Goal: Use online tool/utility: Use online tool/utility

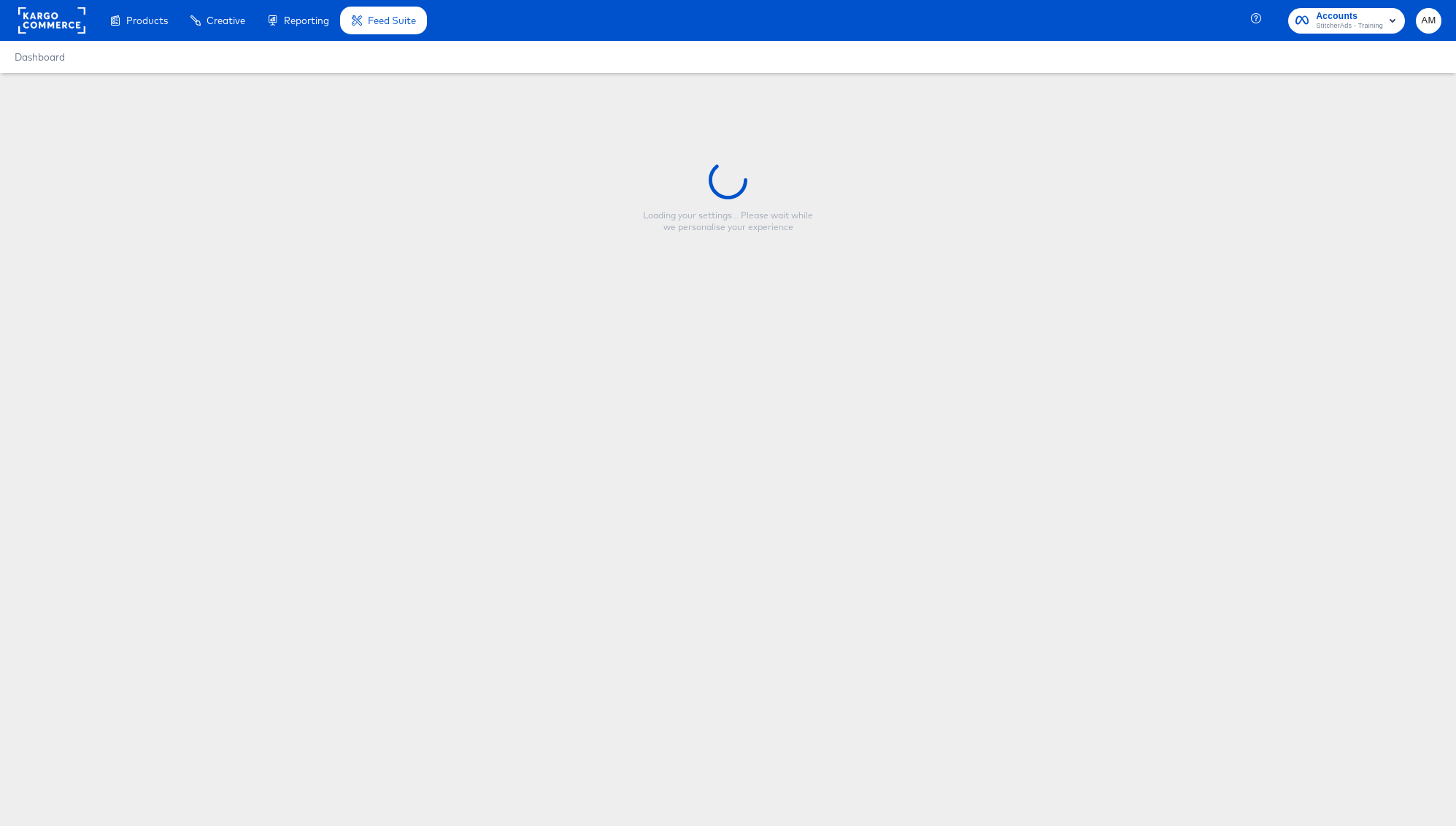
type input "[PERSON_NAME] simple test"
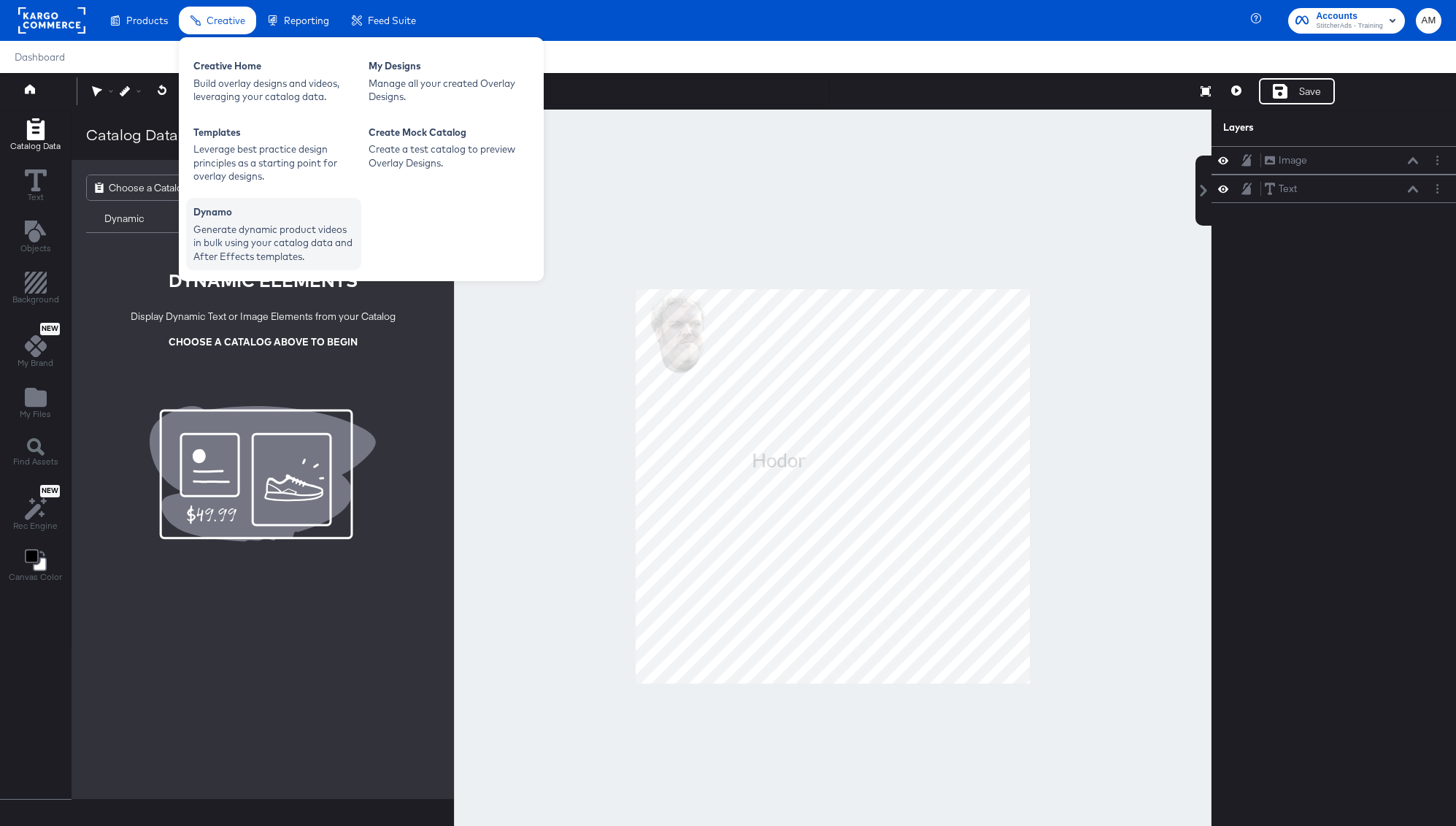
click at [253, 215] on div "Dynamo" at bounding box center [273, 213] width 160 height 17
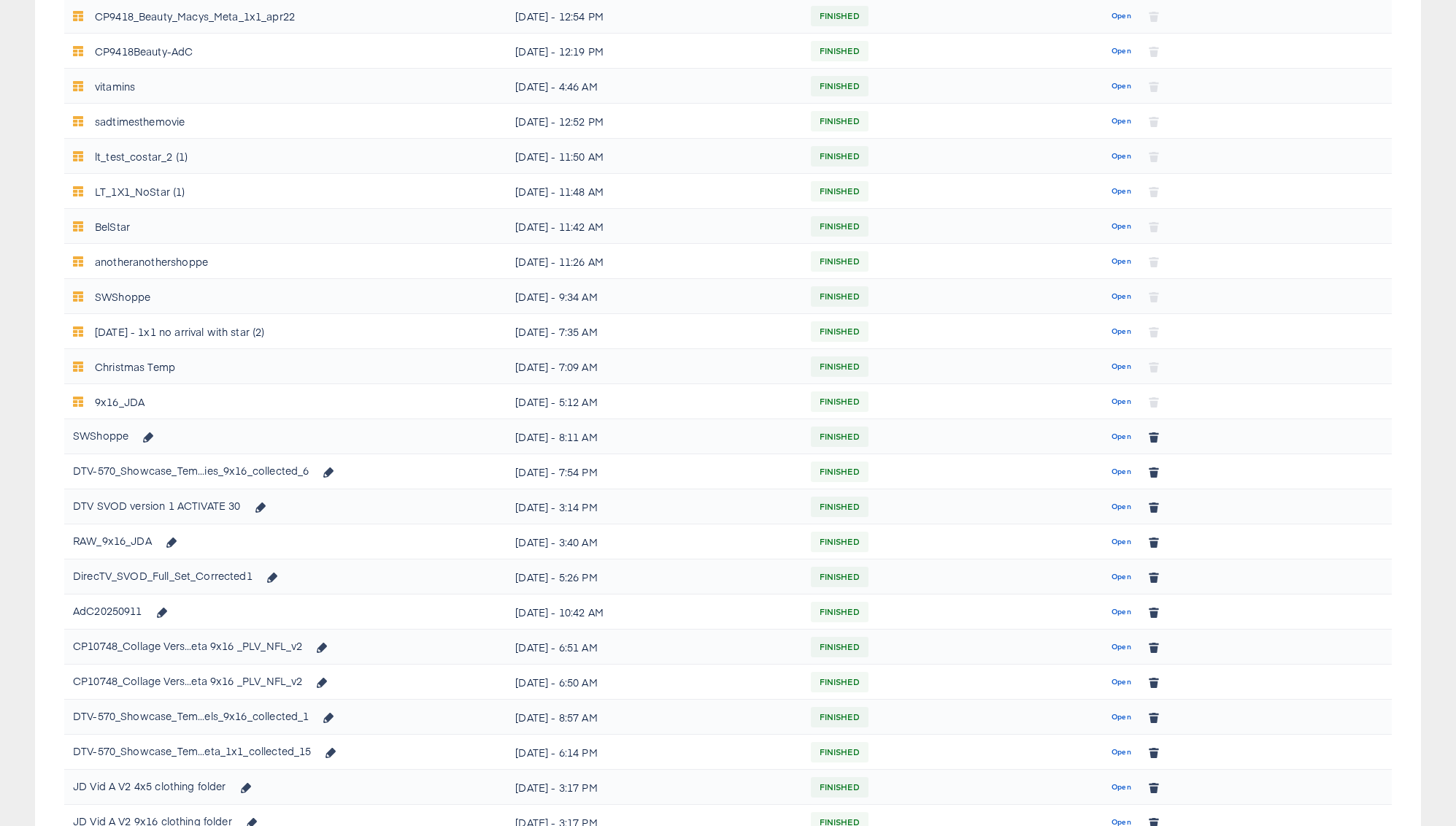
scroll to position [770, 0]
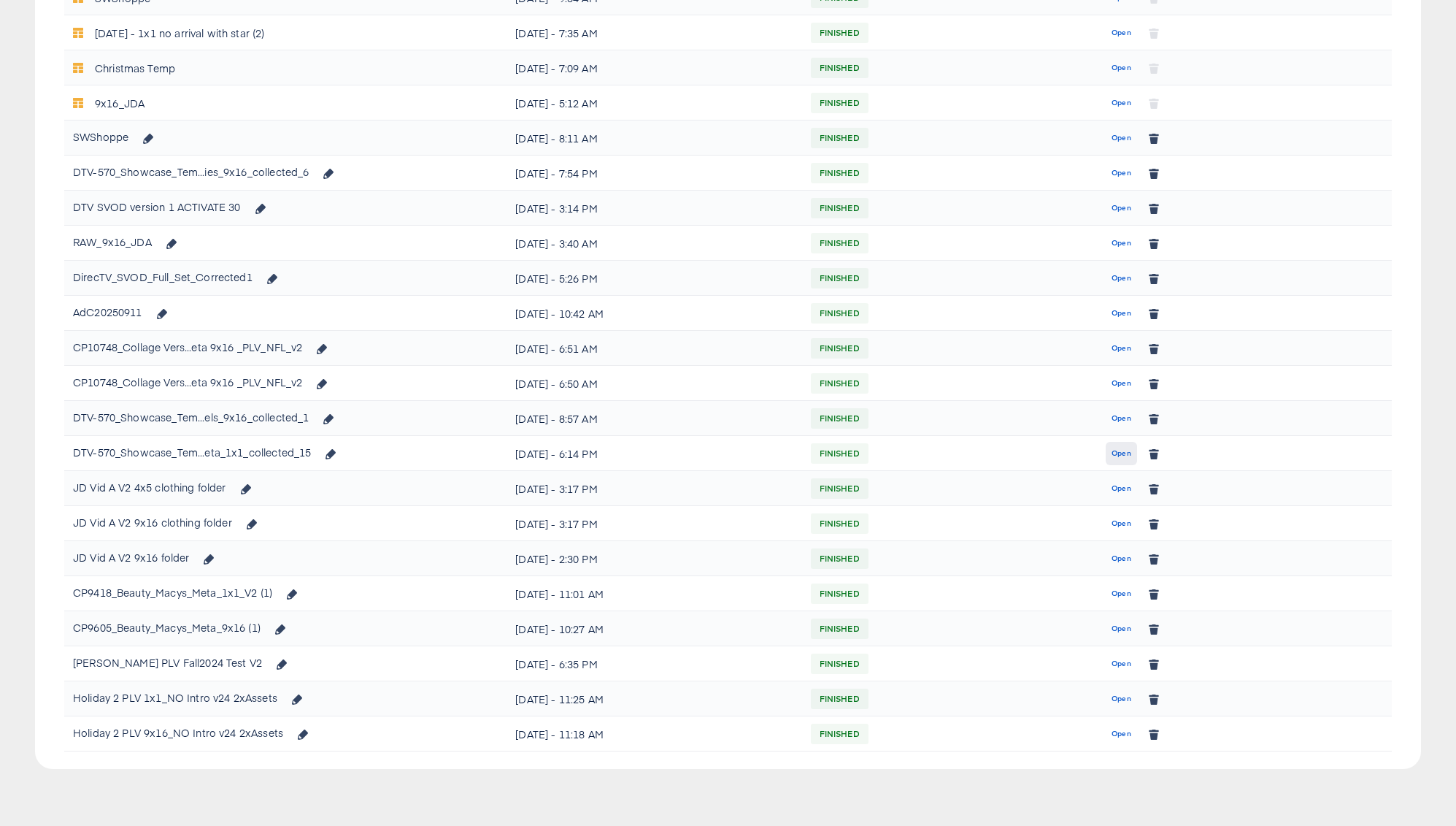
click at [1116, 452] on span "Open" at bounding box center [1121, 453] width 20 height 13
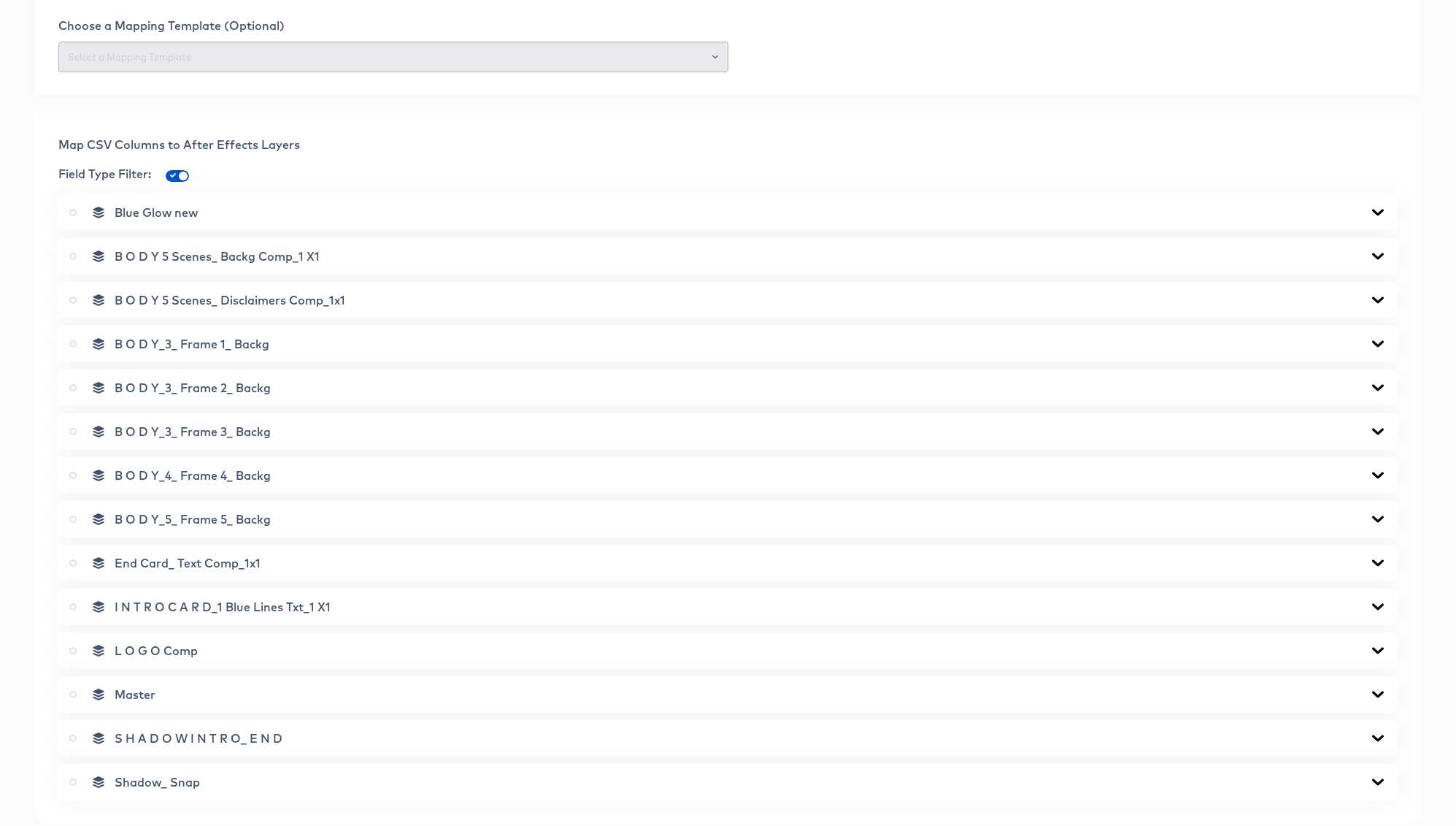
scroll to position [1149, 0]
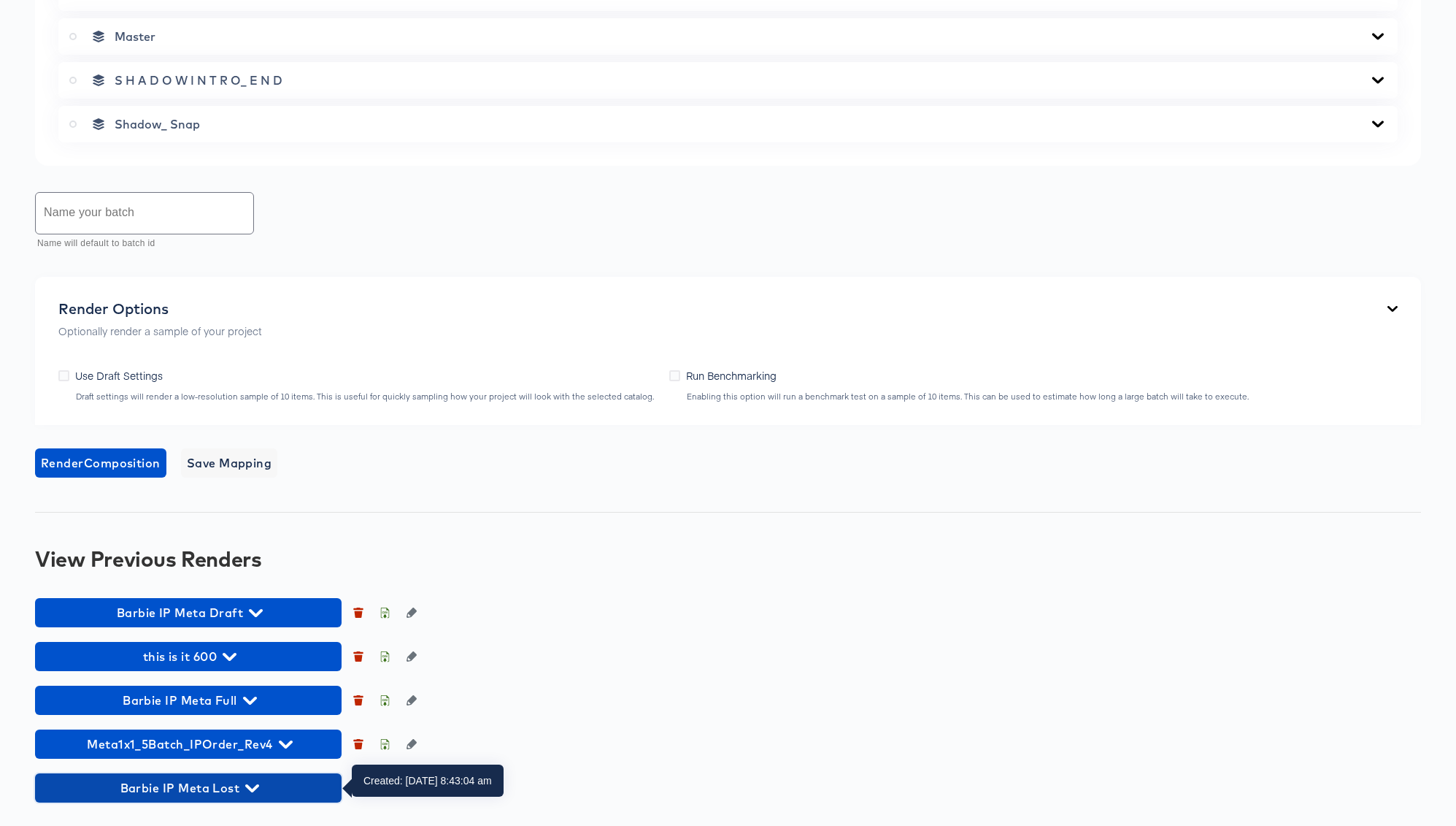
click at [254, 789] on icon "button" at bounding box center [252, 788] width 14 height 8
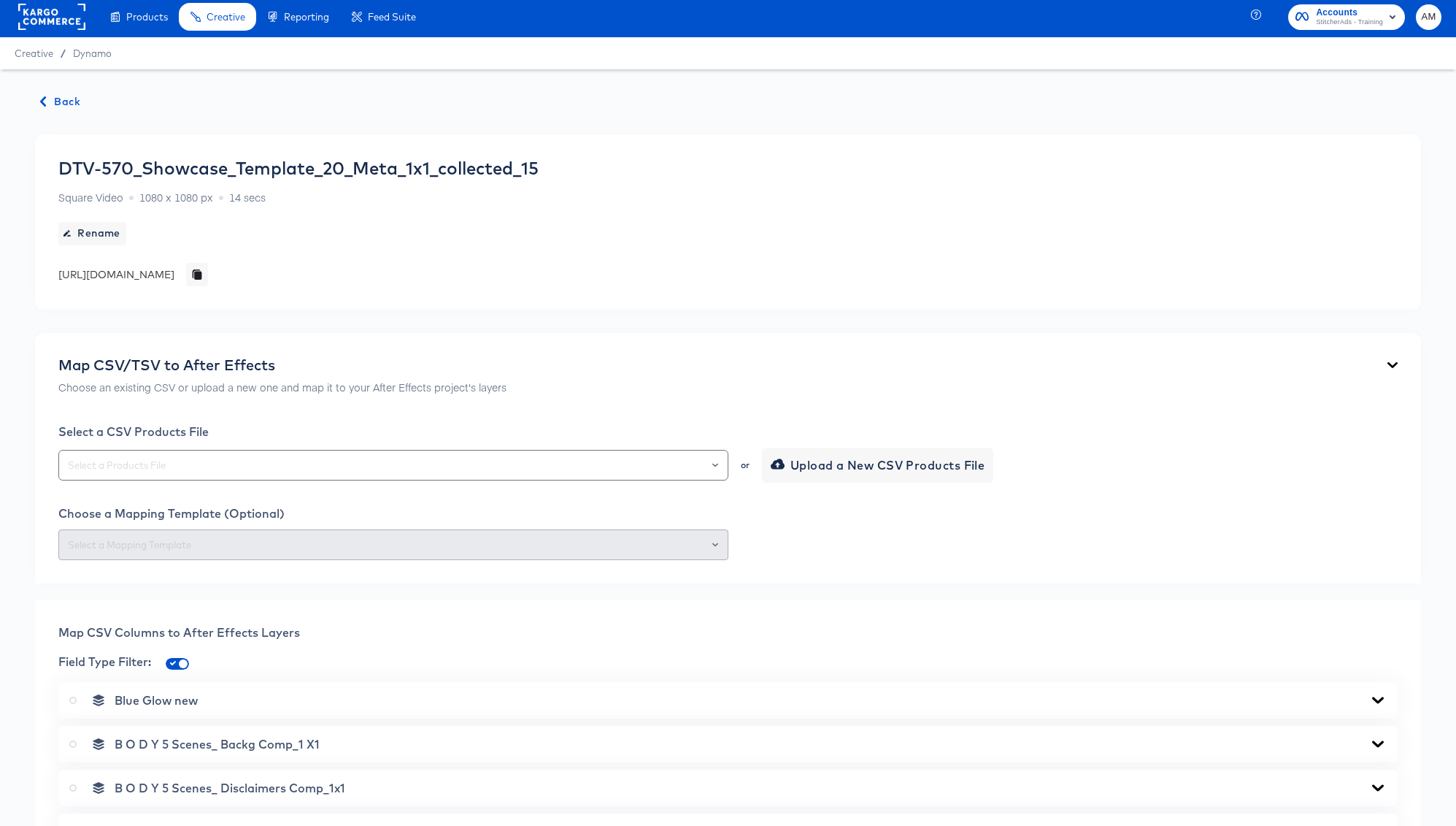
scroll to position [0, 0]
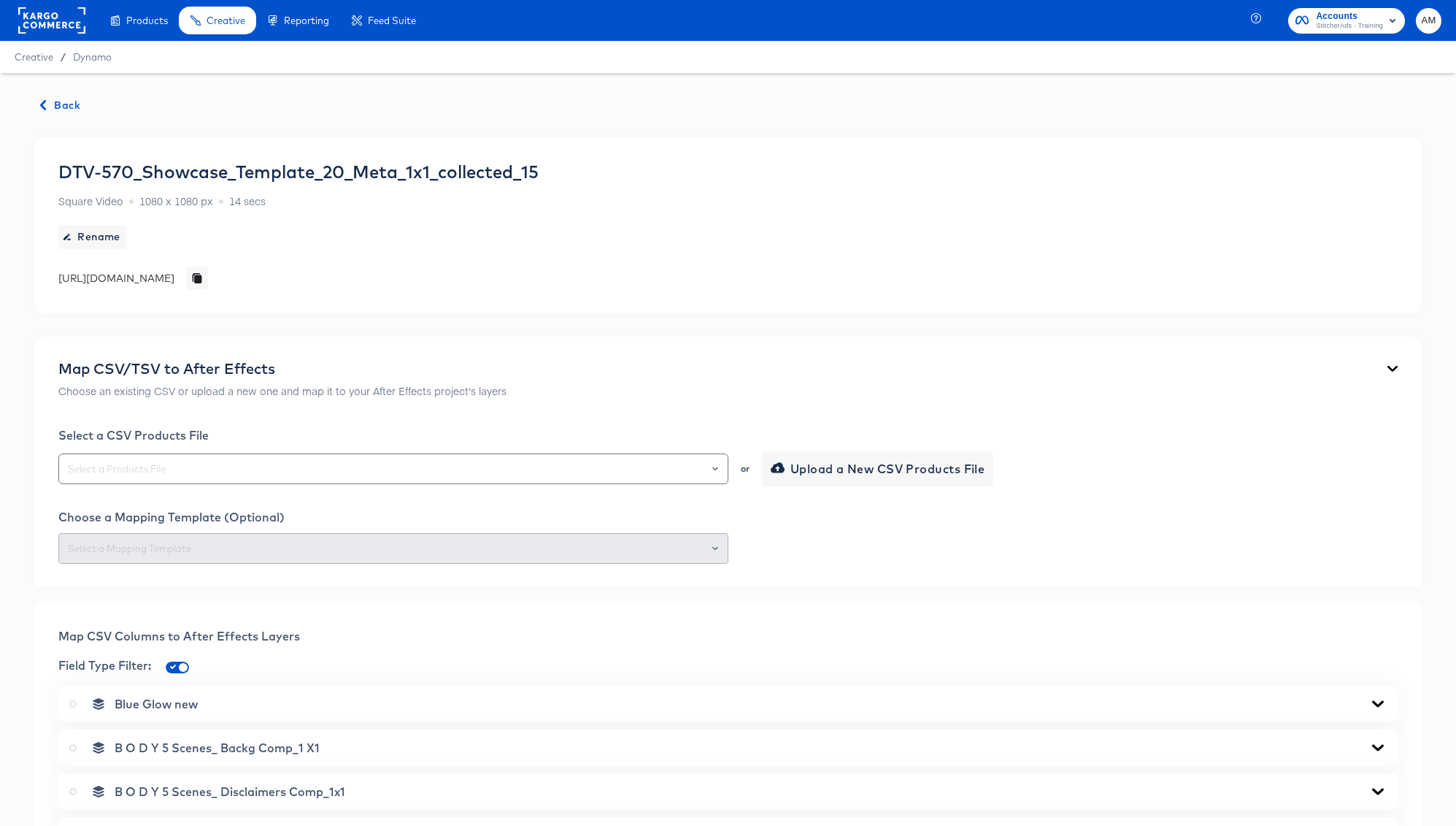
click at [60, 105] on span "Back" at bounding box center [61, 105] width 40 height 18
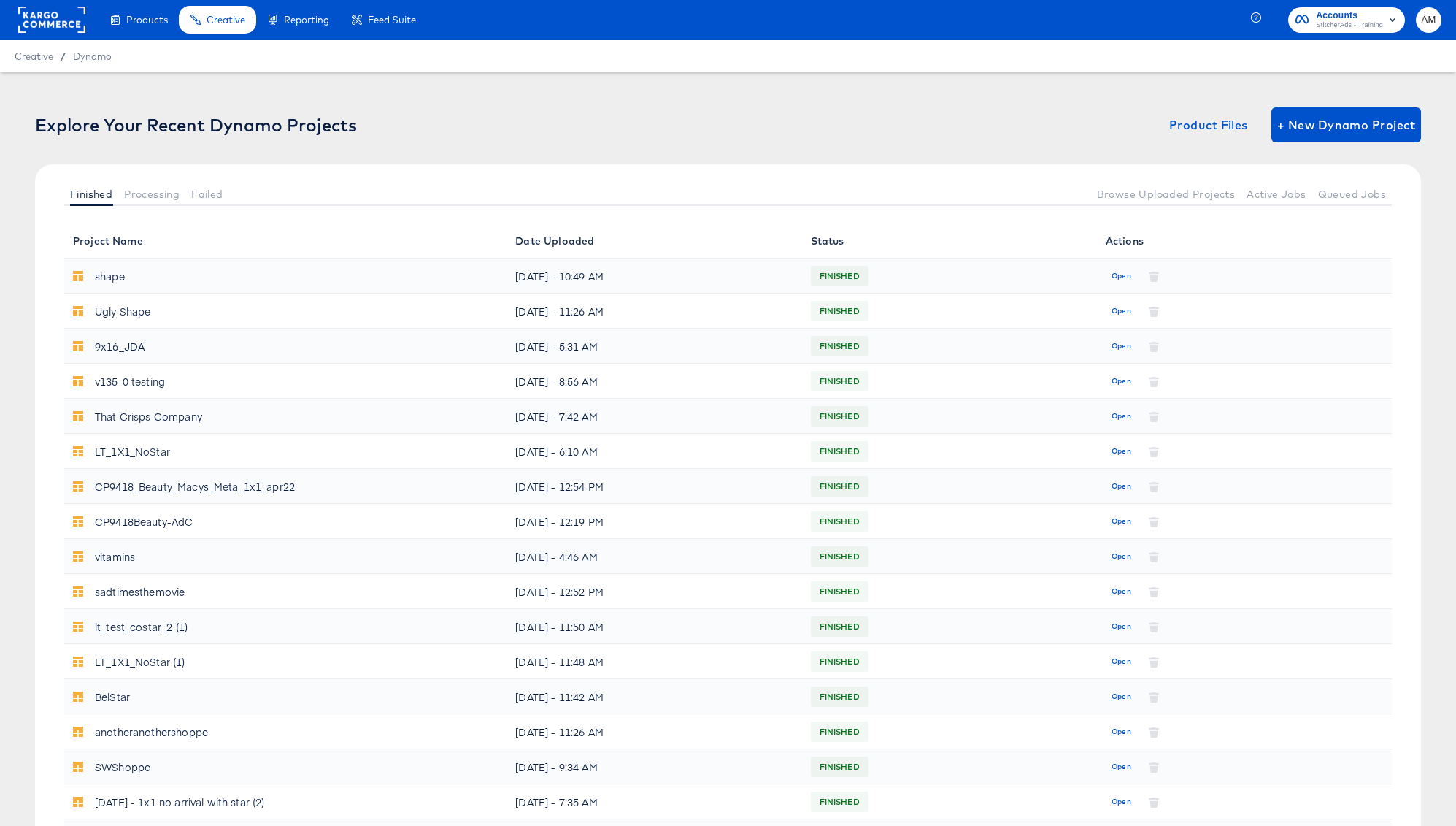
scroll to position [672, 0]
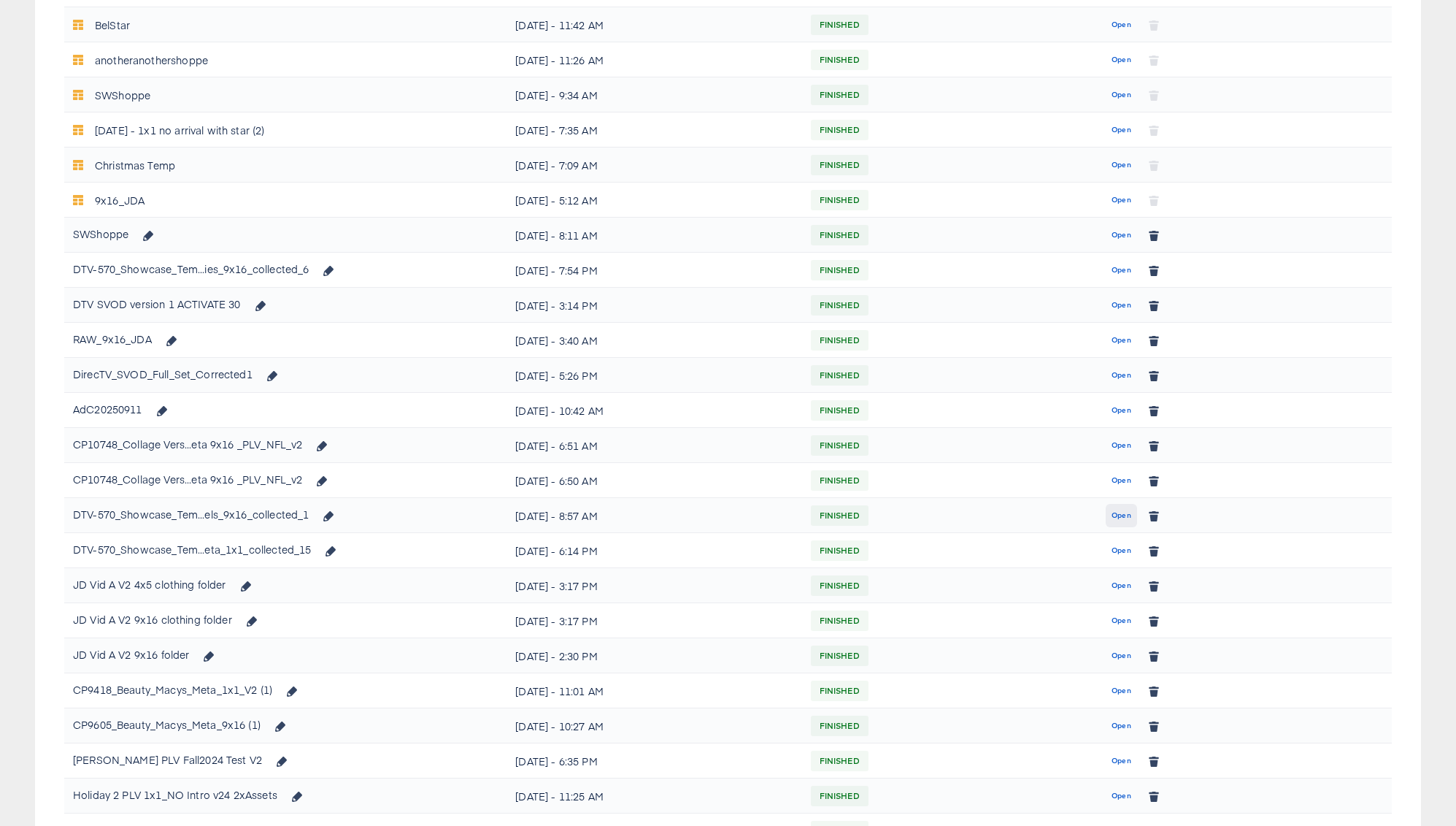
click at [1119, 513] on span "Open" at bounding box center [1121, 516] width 20 height 13
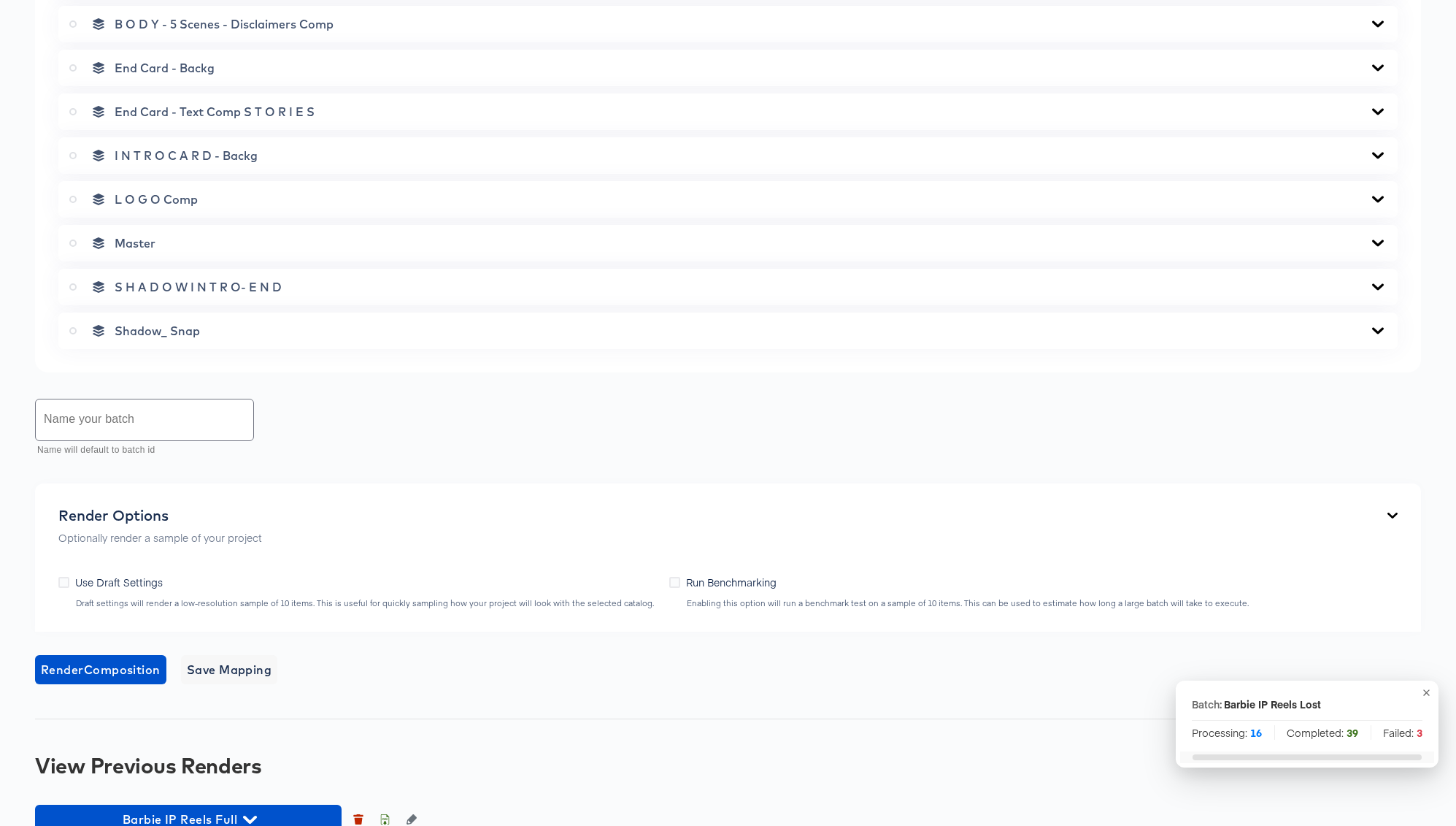
scroll to position [1106, 0]
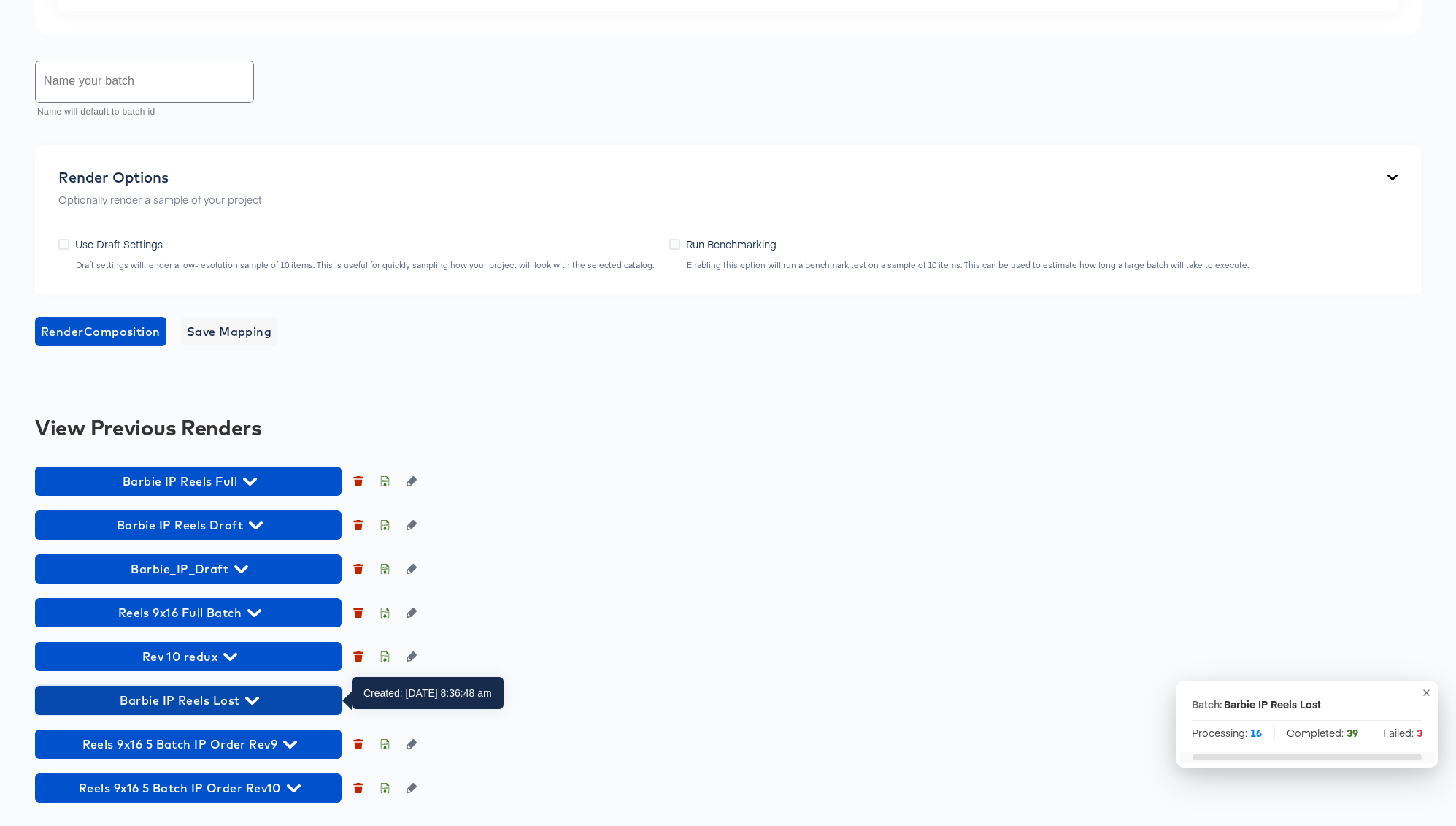
click at [256, 697] on icon "button" at bounding box center [252, 701] width 14 height 8
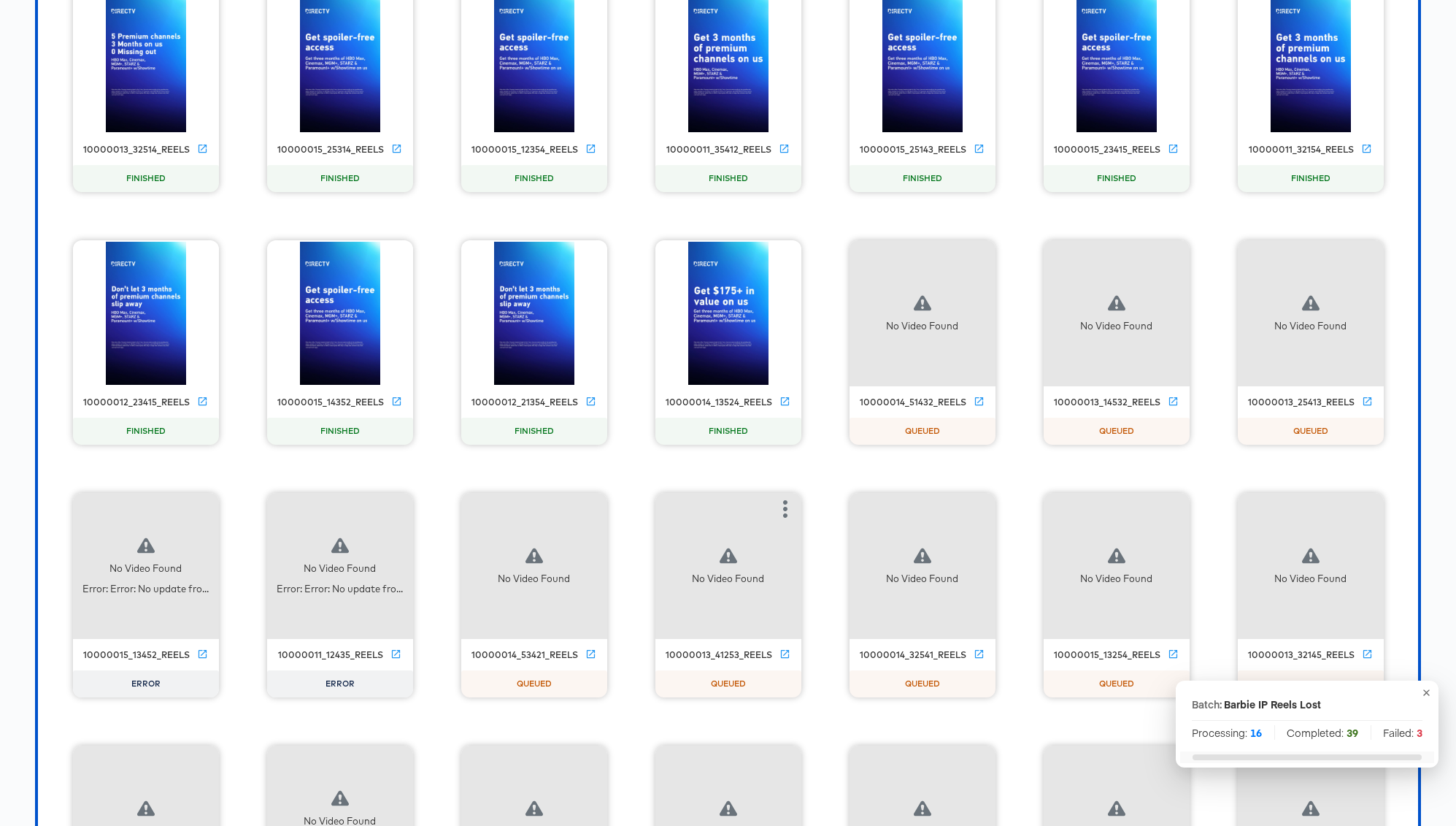
scroll to position [3455, 0]
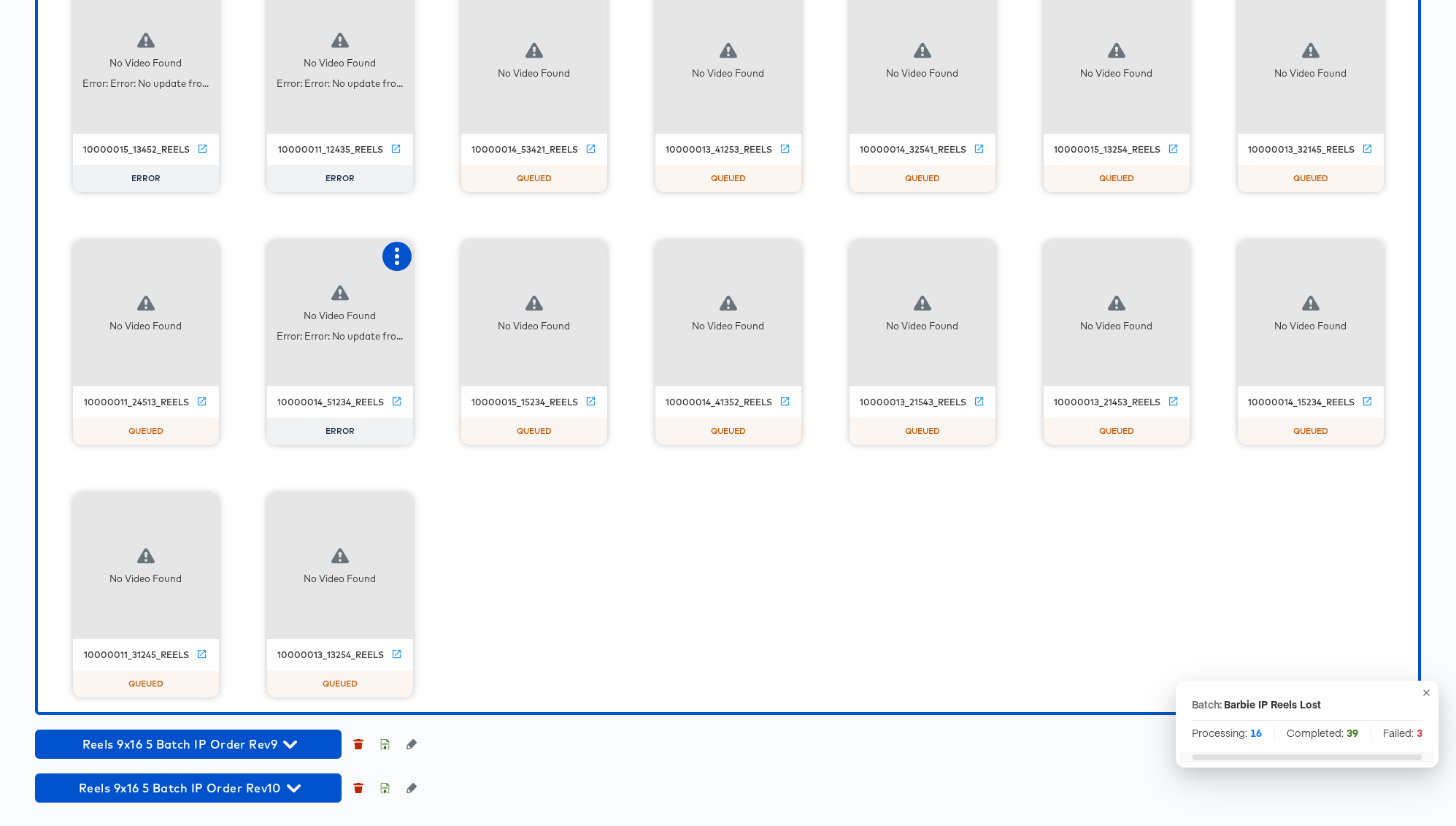
click at [395, 252] on icon "button" at bounding box center [397, 256] width 17 height 17
click at [459, 253] on div "Retry" at bounding box center [451, 255] width 28 height 11
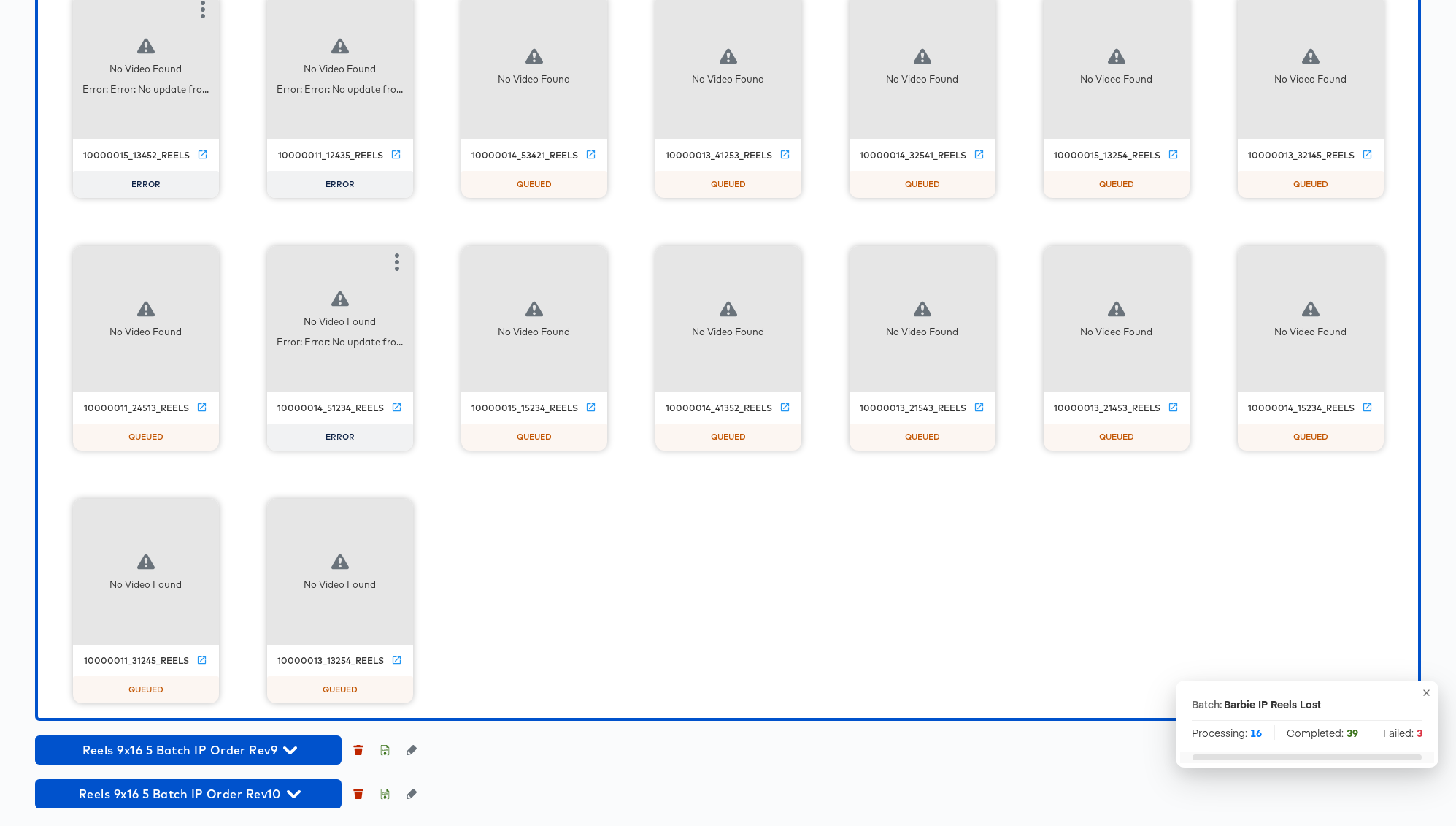
scroll to position [3355, 0]
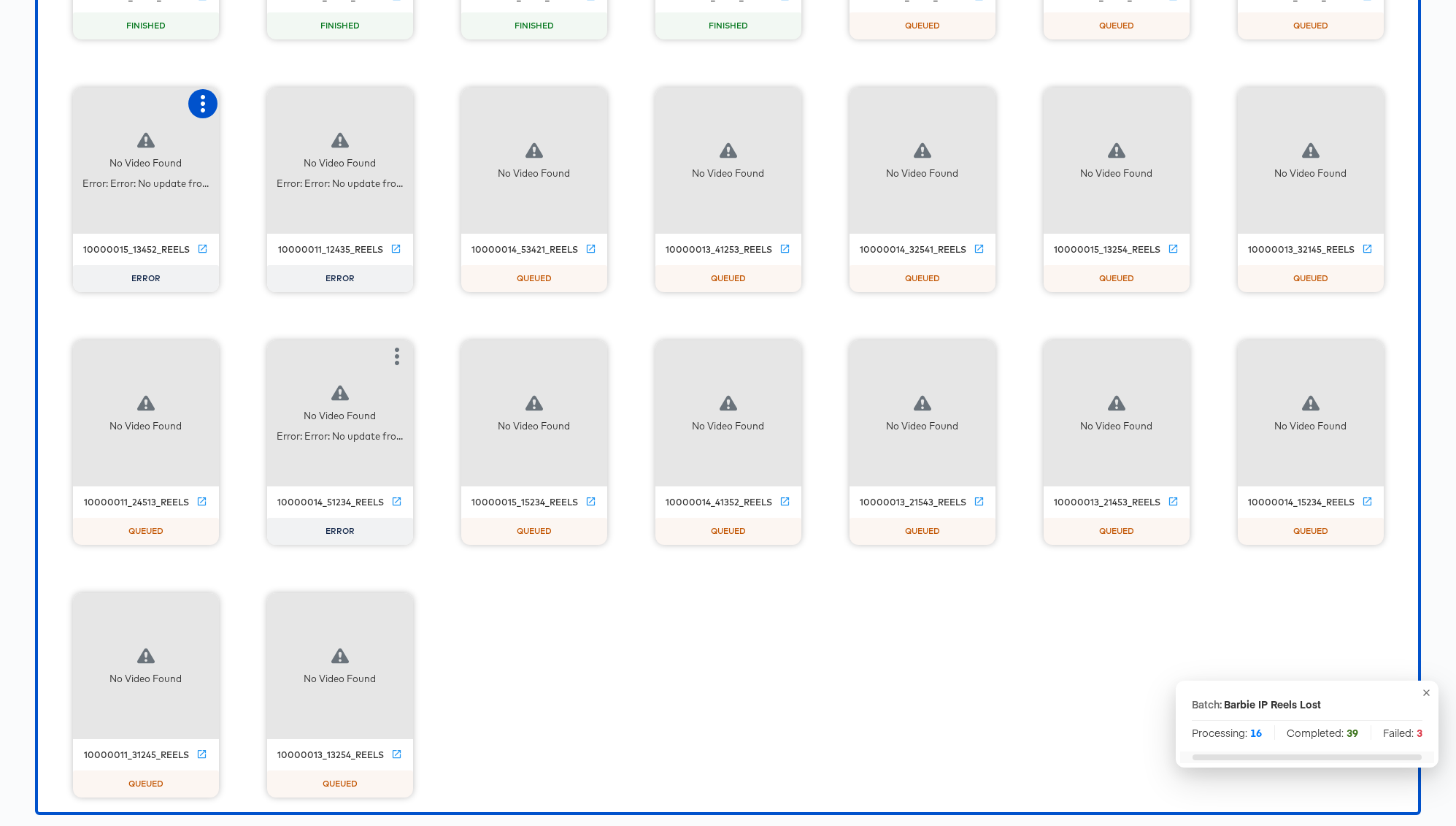
click at [201, 100] on icon "button" at bounding box center [203, 103] width 17 height 17
click at [249, 103] on div "Retry" at bounding box center [257, 102] width 28 height 11
click at [398, 102] on icon "button" at bounding box center [397, 103] width 17 height 17
click at [450, 106] on div "Retry" at bounding box center [451, 102] width 28 height 11
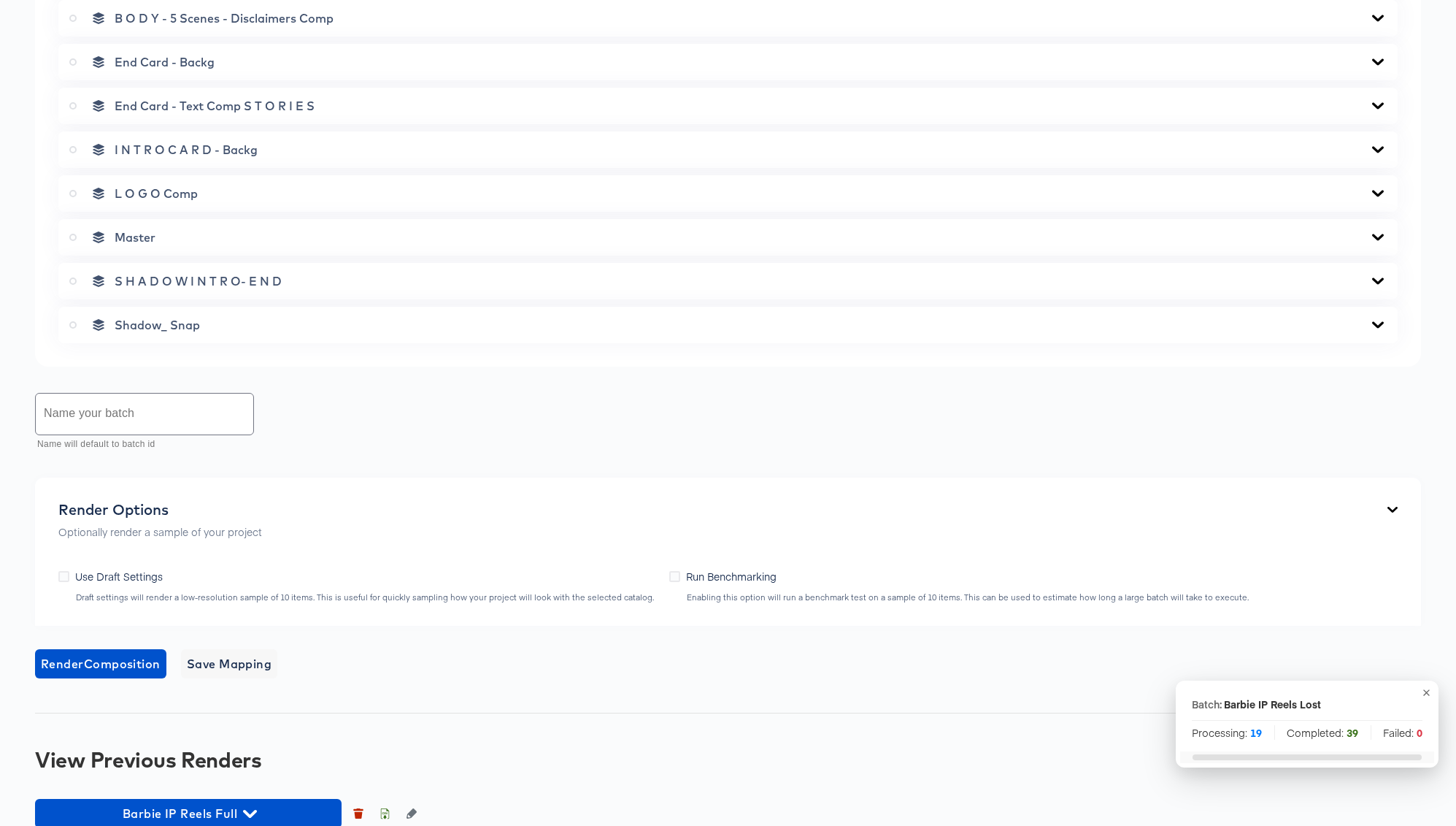
scroll to position [535, 0]
